Goal: Task Accomplishment & Management: Use online tool/utility

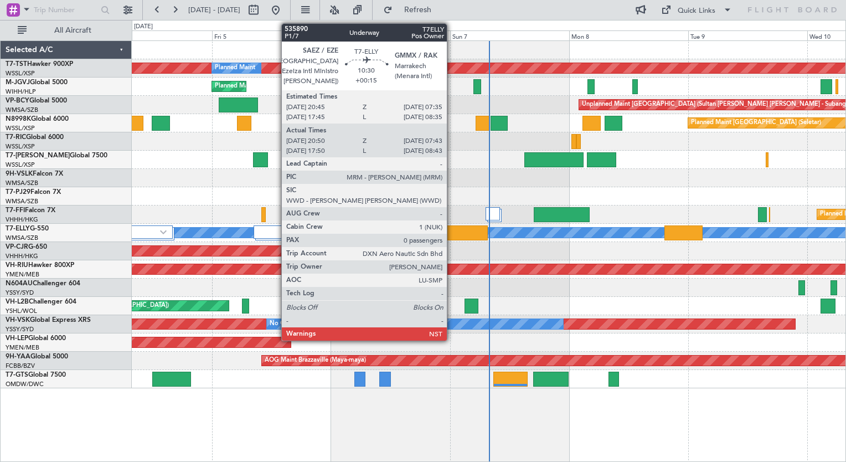
click at [452, 234] on div at bounding box center [461, 232] width 54 height 15
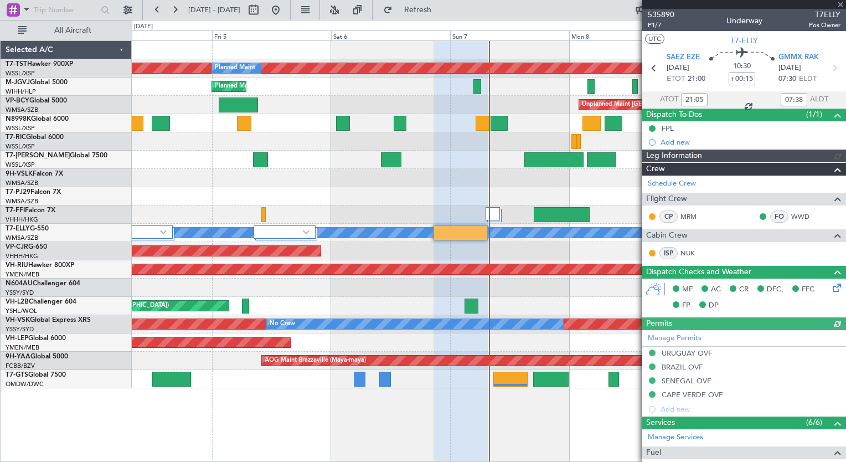
type input "Hafiz Sapuwan (HHAFI)"
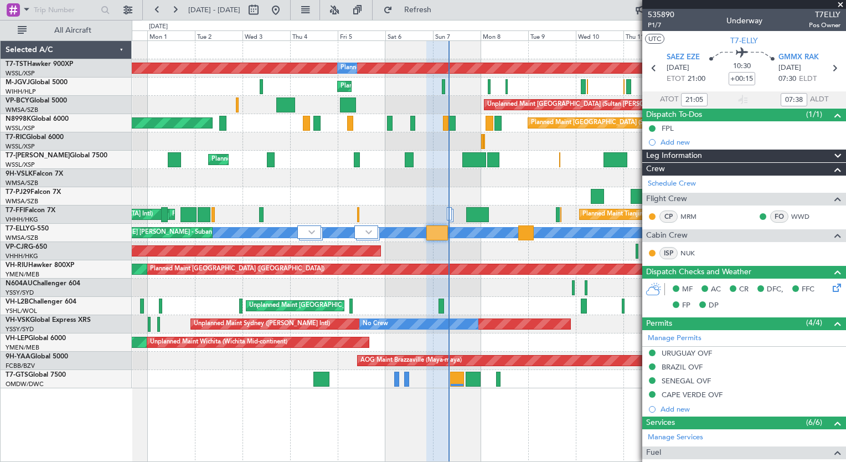
type input "18:05"
type input "08:38"
type input "21:05"
type input "07:38"
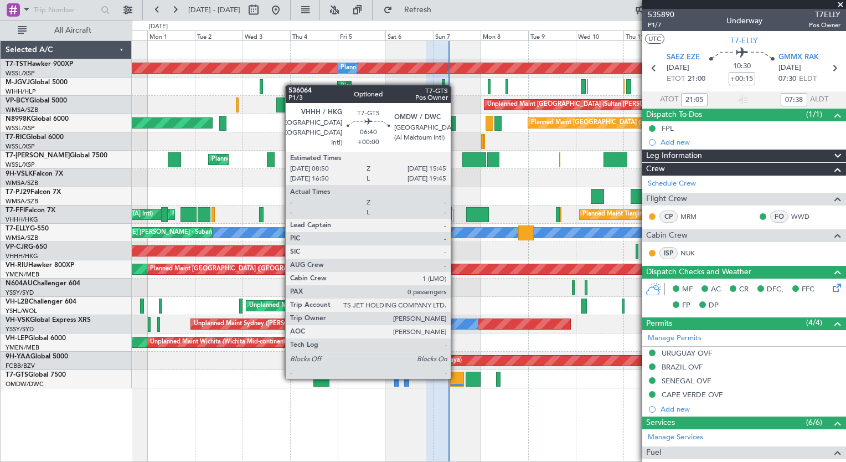
click at [456, 378] on div at bounding box center [457, 379] width 14 height 15
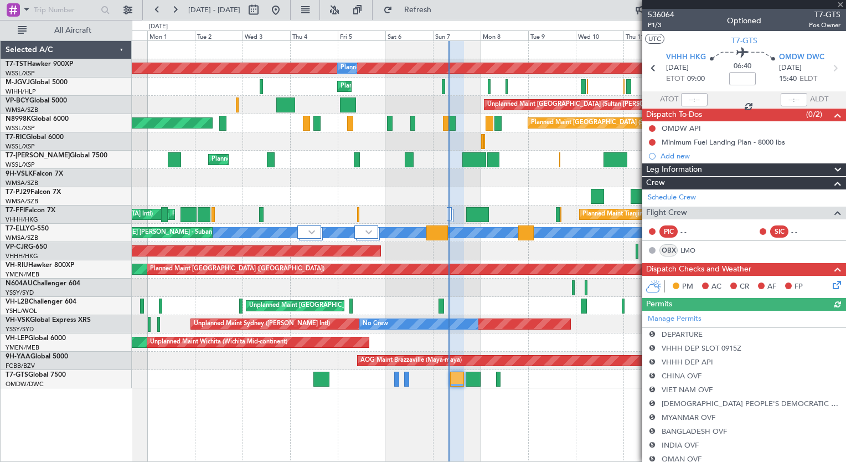
scroll to position [187, 0]
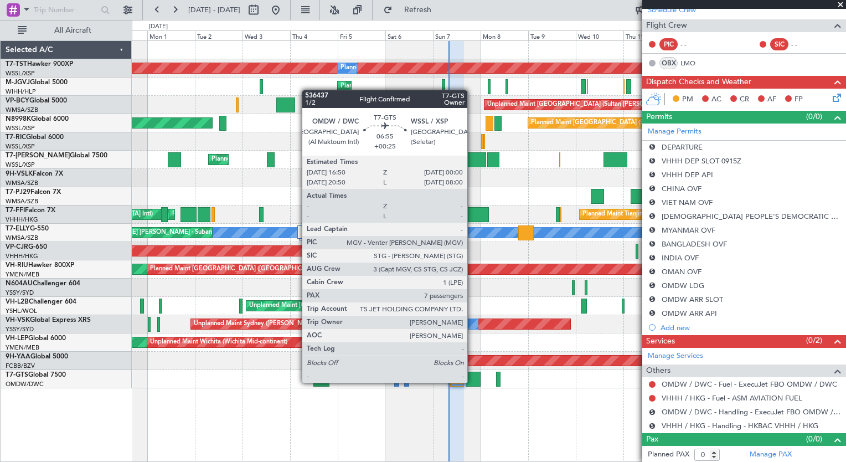
click at [472, 381] on div at bounding box center [473, 379] width 14 height 15
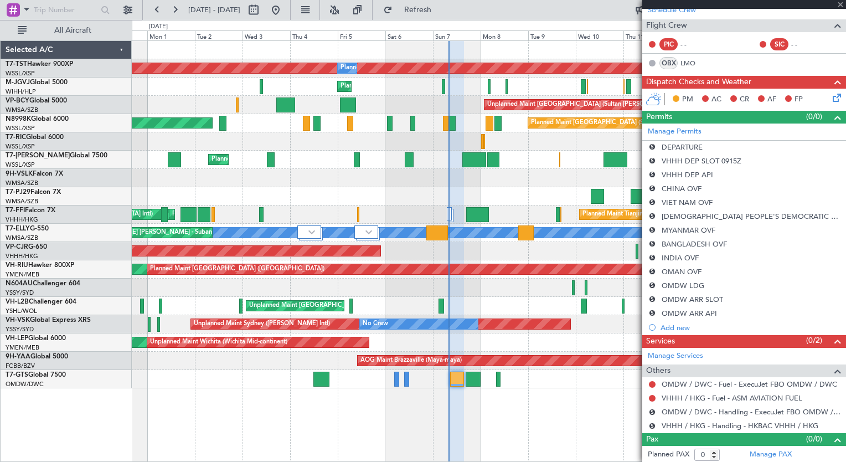
type input "+00:25"
type input "7"
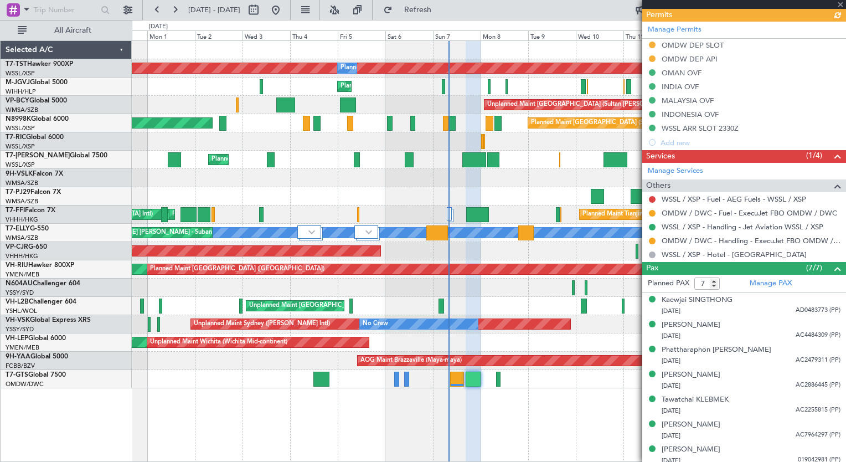
scroll to position [329, 0]
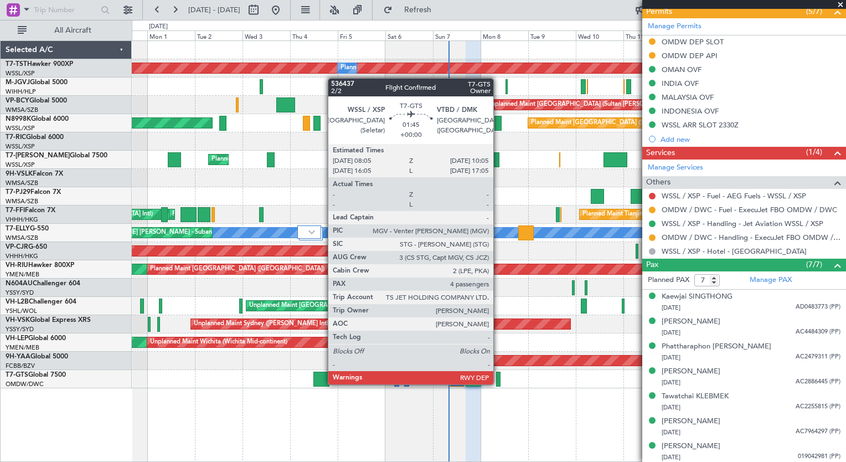
click at [498, 383] on div at bounding box center [498, 379] width 4 height 15
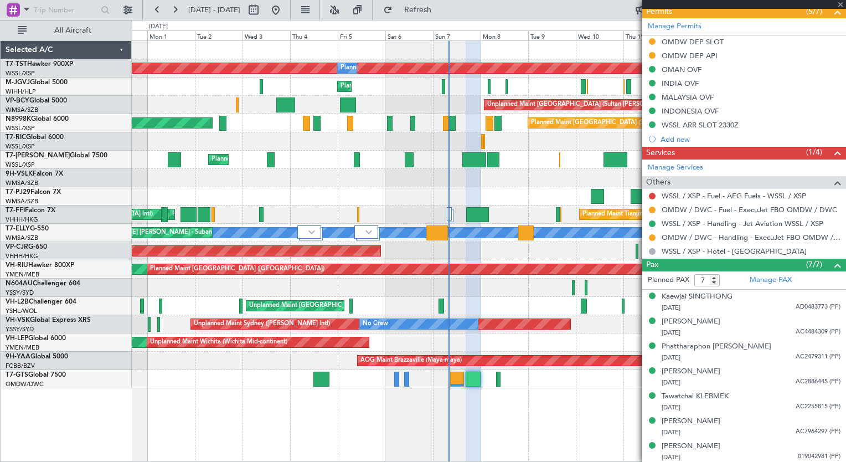
type input "4"
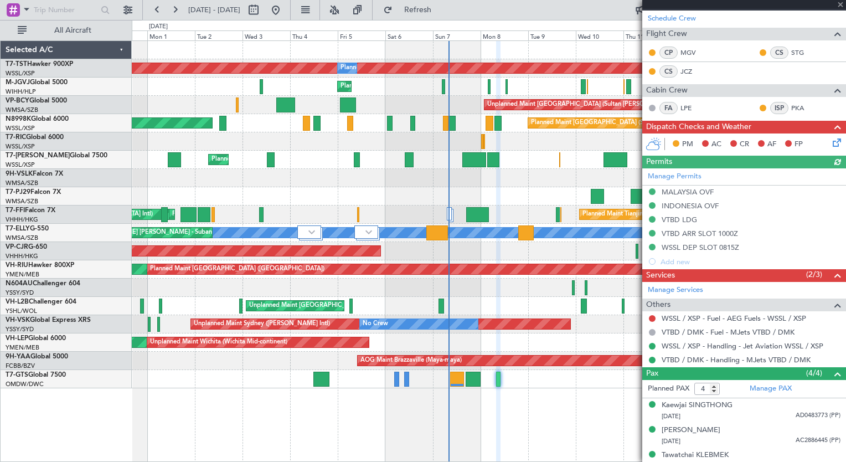
scroll to position [226, 0]
